Goal: Communication & Community: Ask a question

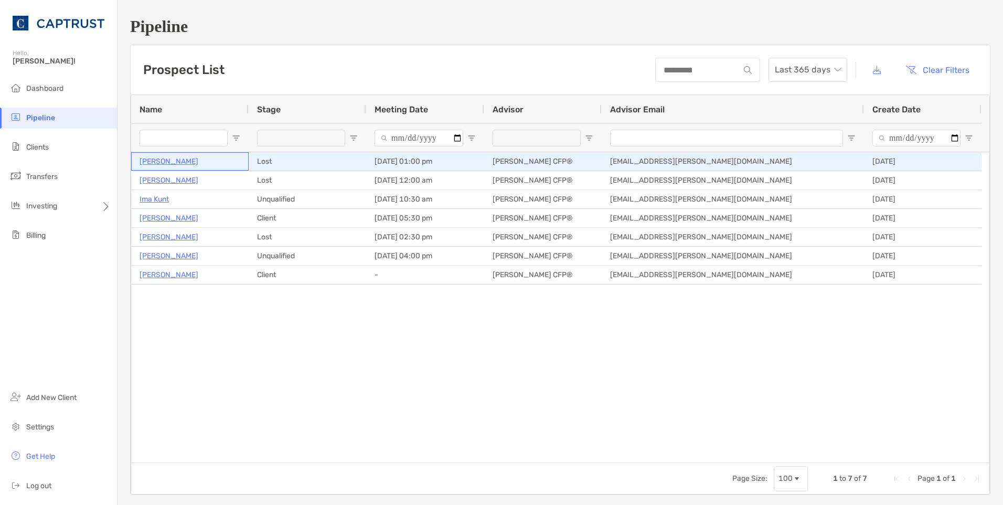
click at [170, 162] on p "[PERSON_NAME]" at bounding box center [169, 161] width 59 height 13
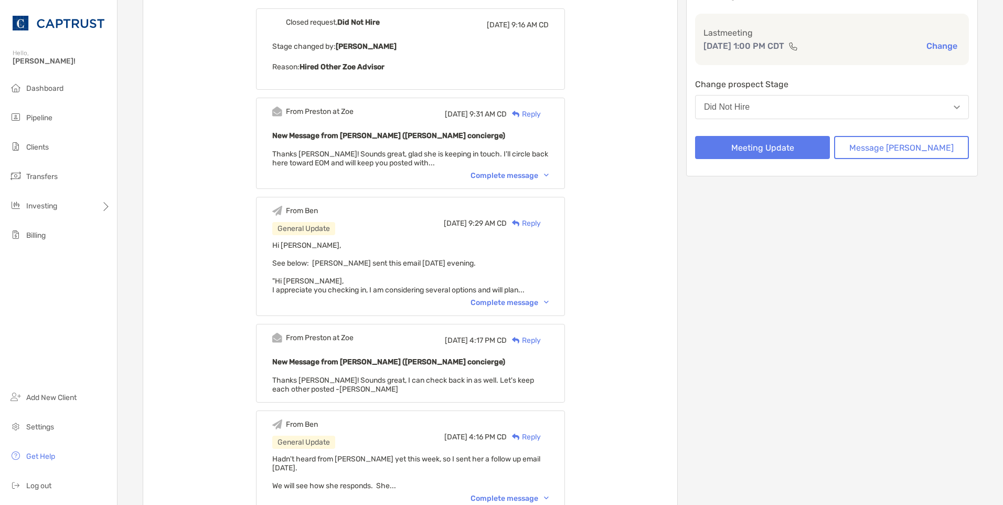
scroll to position [157, 0]
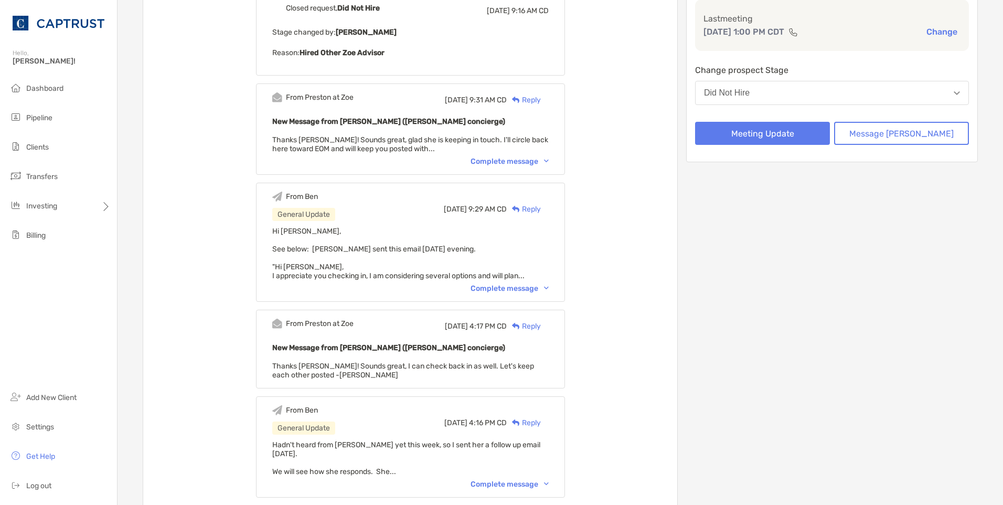
click at [549, 289] on img at bounding box center [546, 288] width 5 height 3
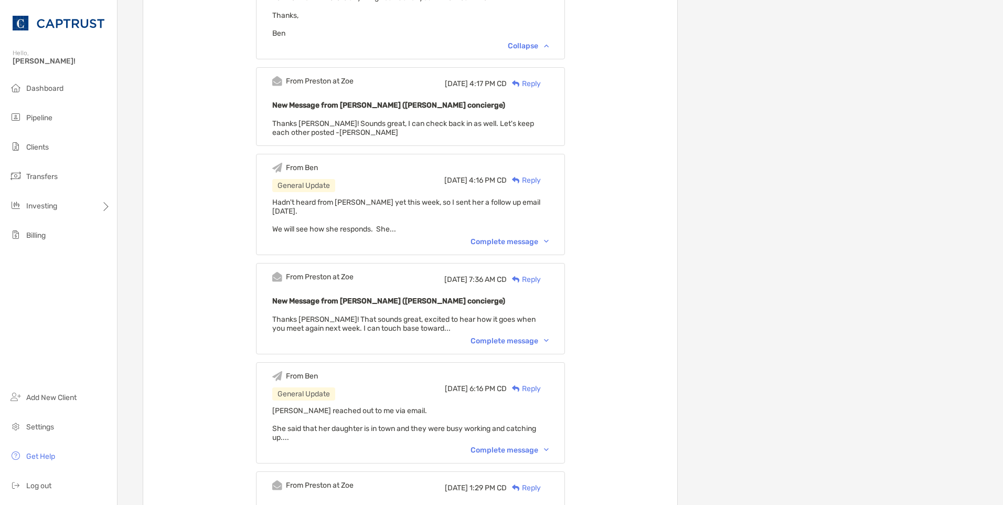
scroll to position [577, 0]
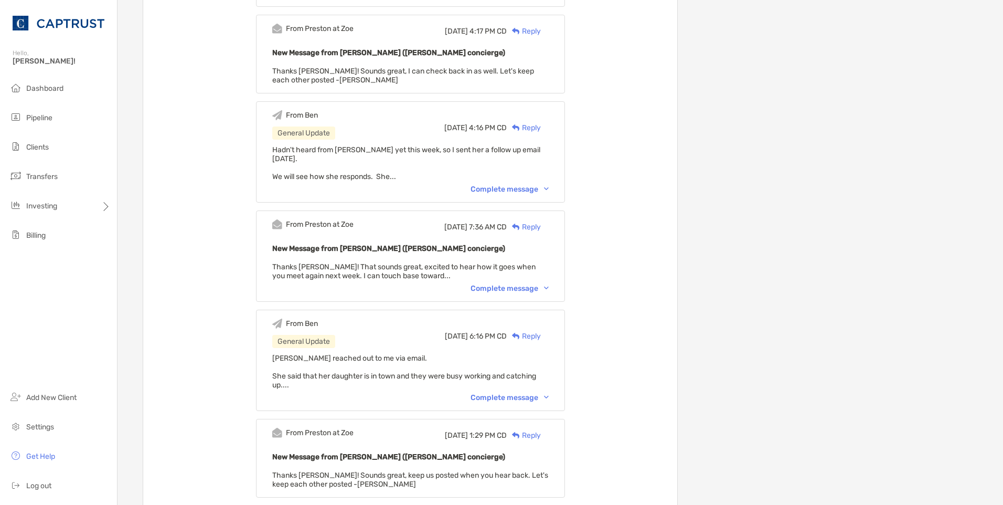
click at [549, 284] on div "Complete message" at bounding box center [510, 288] width 78 height 9
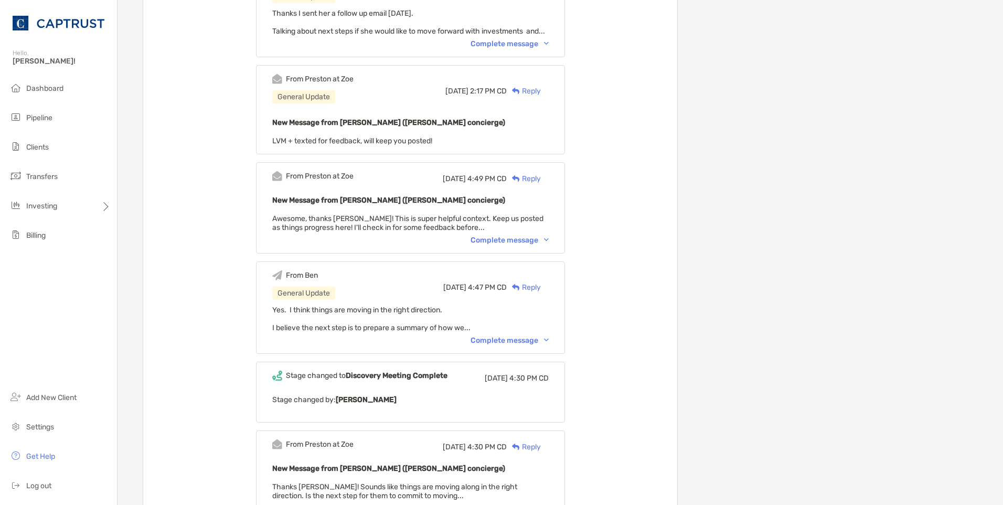
scroll to position [1942, 0]
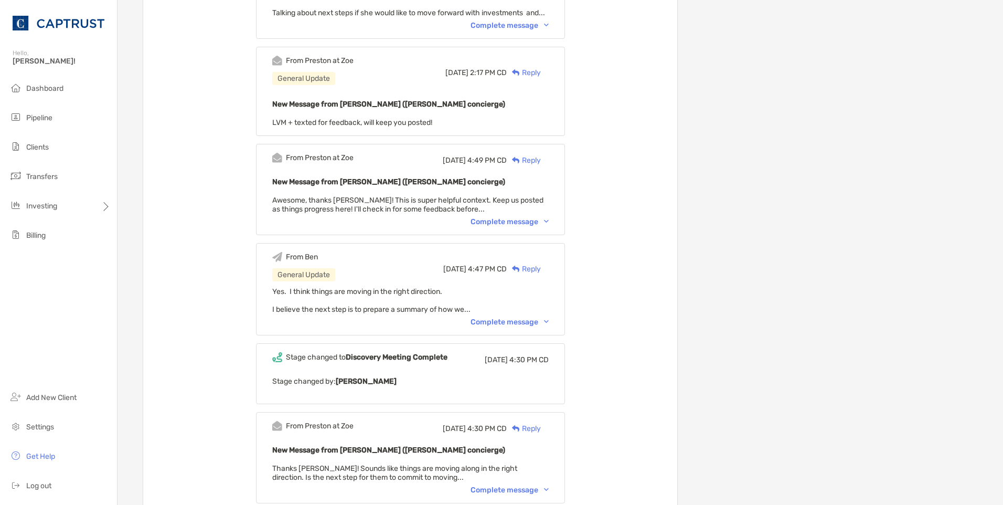
click at [549, 323] on div "Complete message" at bounding box center [510, 321] width 78 height 9
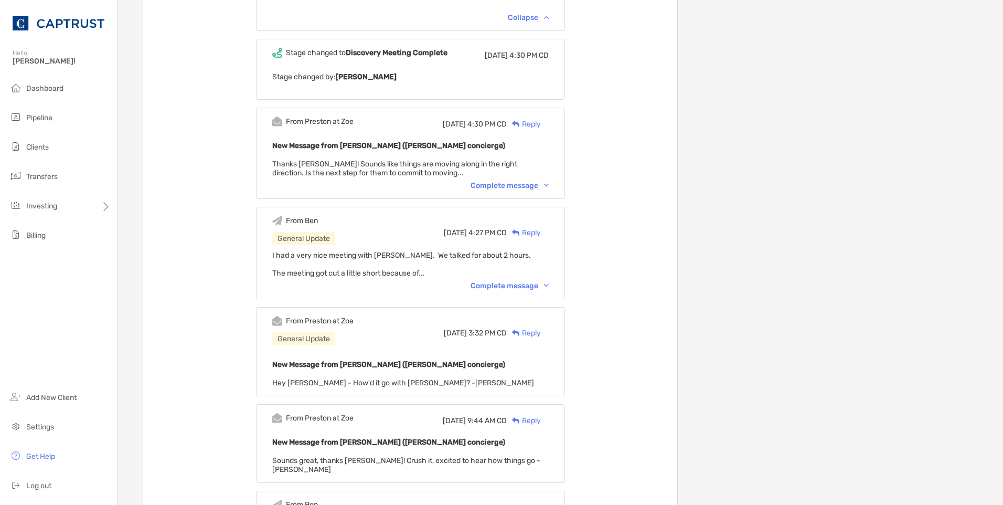
scroll to position [2414, 0]
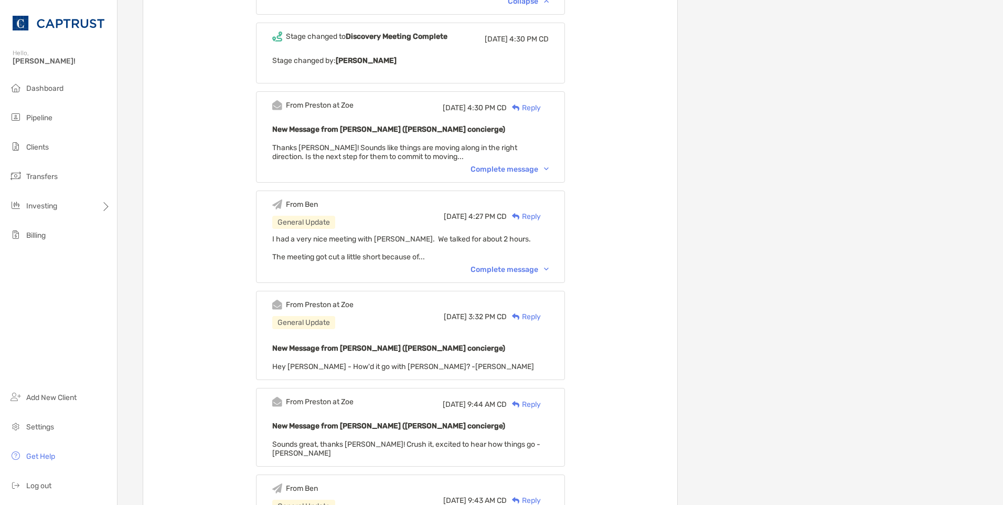
click at [549, 269] on div "Complete message" at bounding box center [510, 269] width 78 height 9
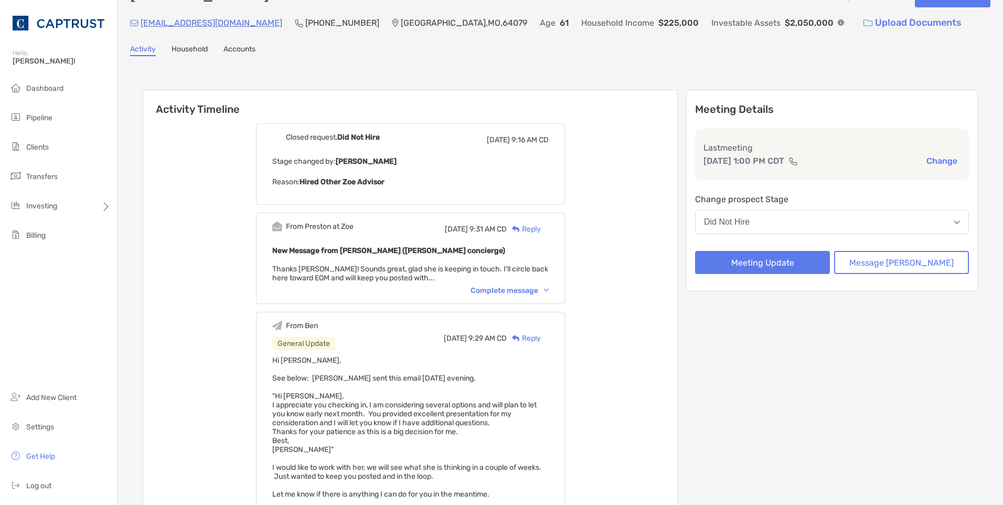
scroll to position [0, 0]
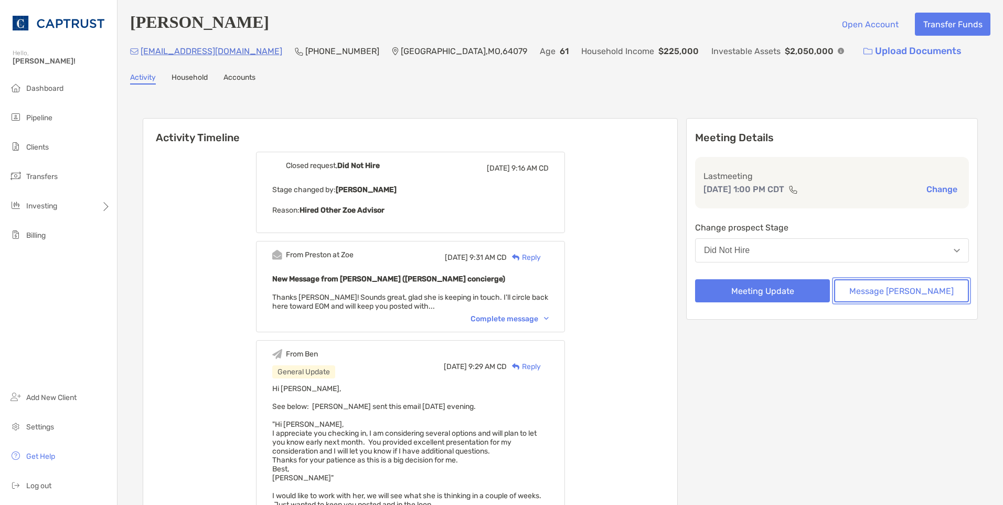
click at [921, 301] on button "Message Zoe" at bounding box center [901, 290] width 135 height 23
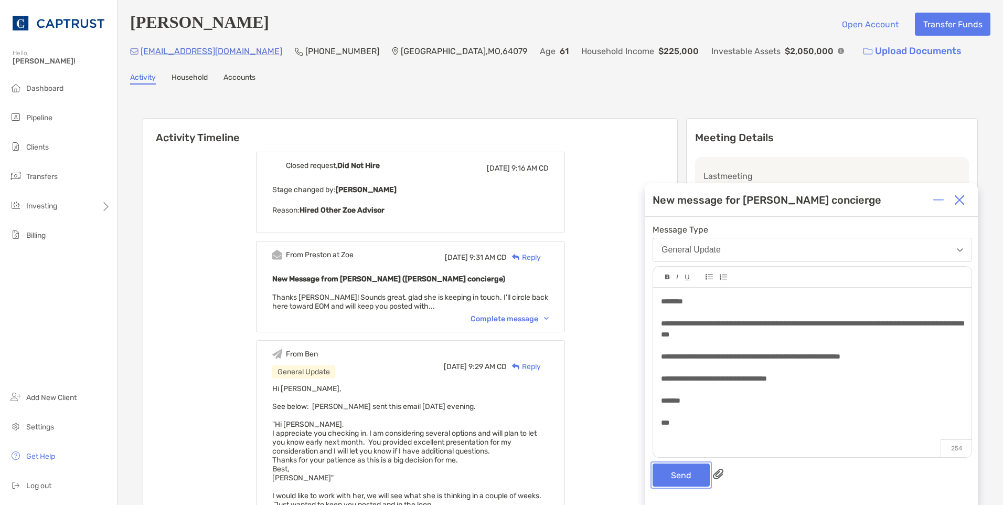
click at [693, 472] on button "Send" at bounding box center [681, 474] width 57 height 23
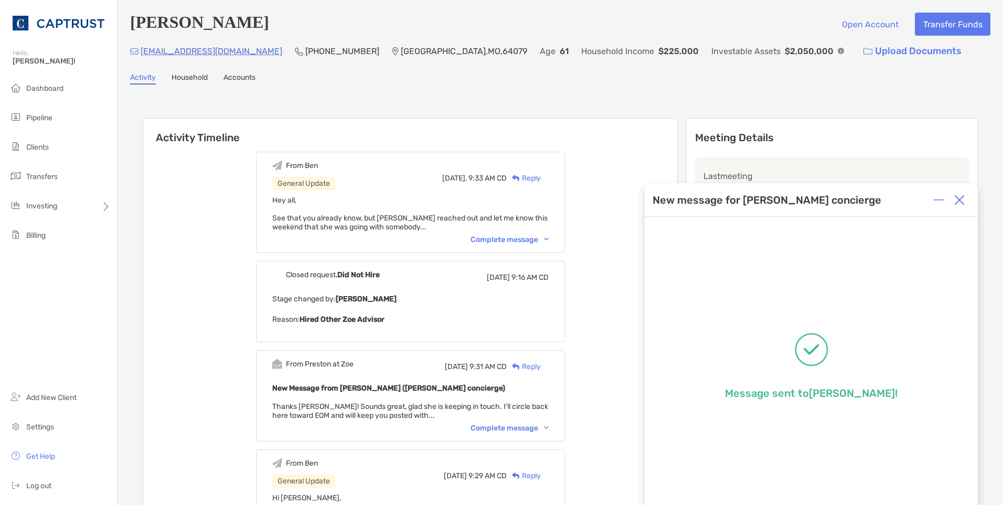
click at [963, 203] on img at bounding box center [960, 200] width 10 height 10
